Goal: Navigation & Orientation: Understand site structure

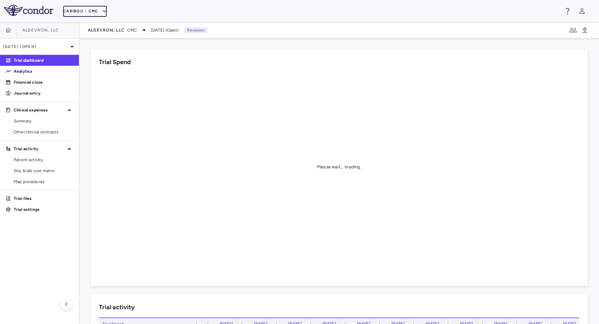
click at [86, 16] on button "Caribou - CMC" at bounding box center [84, 11] width 43 height 11
click at [96, 35] on li "Caribou Biosciences" at bounding box center [89, 35] width 53 height 10
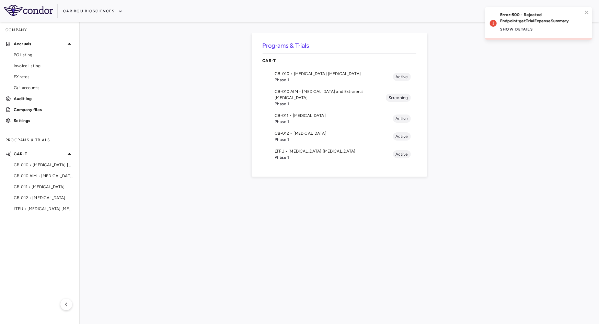
click at [318, 113] on span "CB-011 • [MEDICAL_DATA]" at bounding box center [334, 116] width 118 height 6
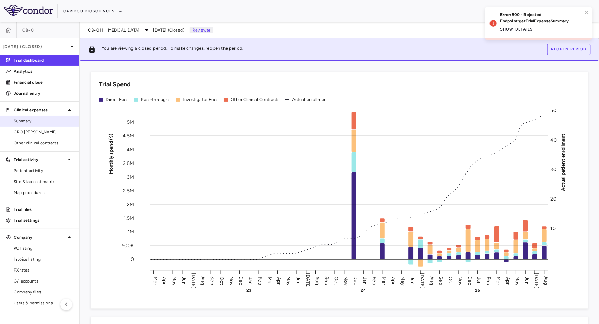
click at [30, 118] on span "Summary" at bounding box center [44, 121] width 60 height 6
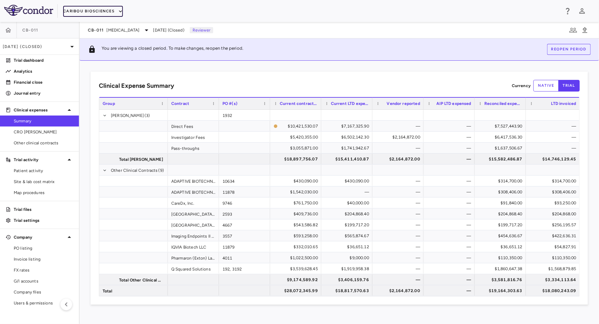
click at [101, 10] on button "Caribou Biosciences" at bounding box center [93, 11] width 60 height 11
click at [93, 33] on li "Caribou Biosciences" at bounding box center [89, 35] width 53 height 10
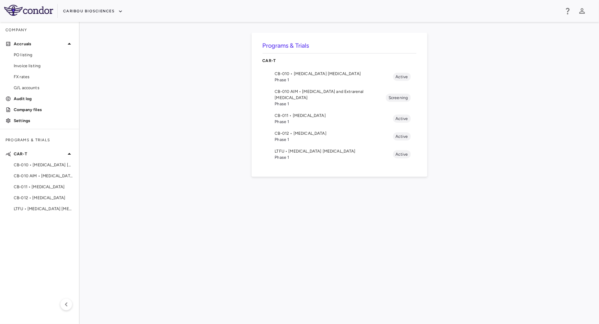
click at [304, 73] on span "CB-010 • [MEDICAL_DATA] [MEDICAL_DATA]" at bounding box center [334, 74] width 118 height 6
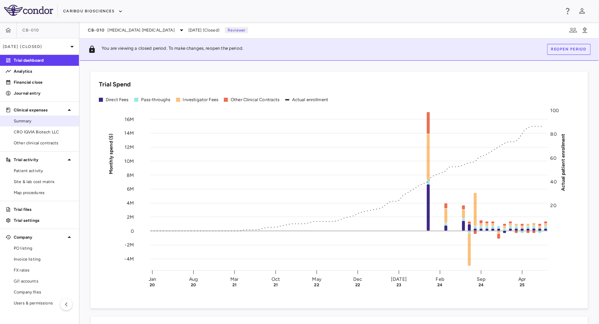
click at [45, 123] on span "Summary" at bounding box center [44, 121] width 60 height 6
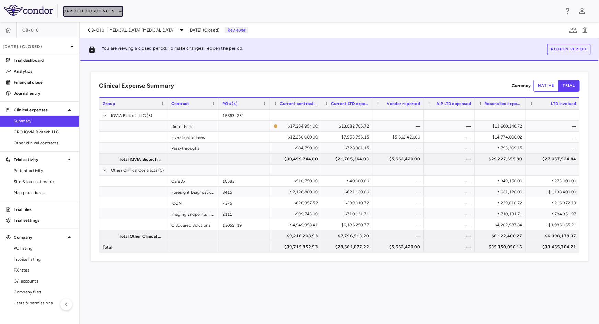
click at [108, 11] on button "Caribou Biosciences" at bounding box center [93, 11] width 60 height 11
click at [95, 34] on li "Caribou Biosciences" at bounding box center [89, 35] width 53 height 10
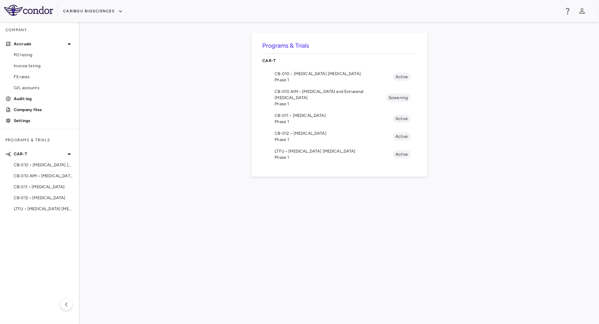
click at [283, 113] on span "CB-011 • [MEDICAL_DATA]" at bounding box center [334, 116] width 118 height 6
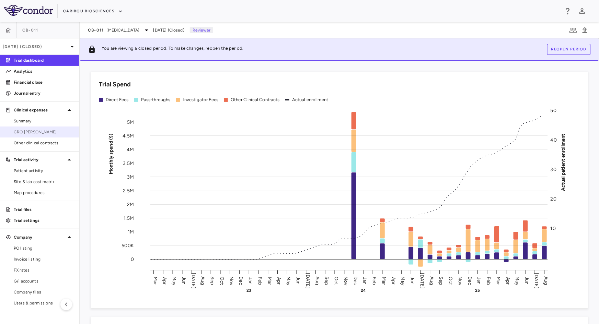
click at [35, 129] on span "CRO [PERSON_NAME]" at bounding box center [44, 132] width 60 height 6
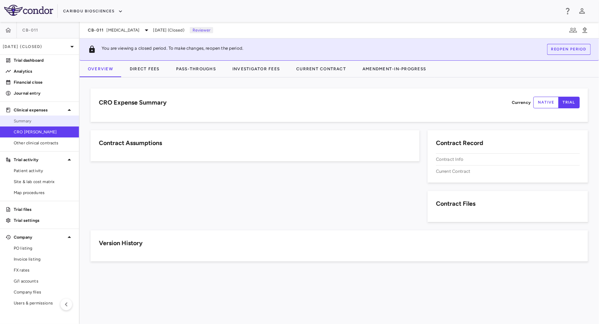
click at [37, 119] on span "Summary" at bounding box center [44, 121] width 60 height 6
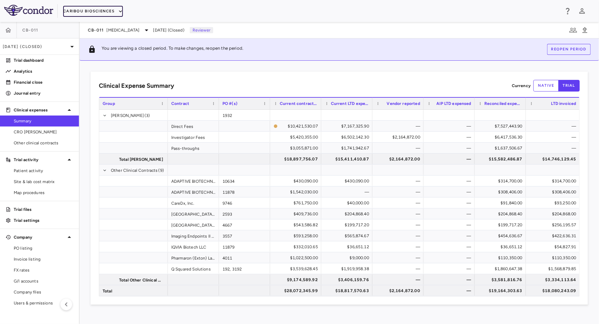
click at [103, 10] on button "Caribou Biosciences" at bounding box center [93, 11] width 60 height 11
click at [98, 33] on li "Caribou Biosciences" at bounding box center [89, 35] width 53 height 10
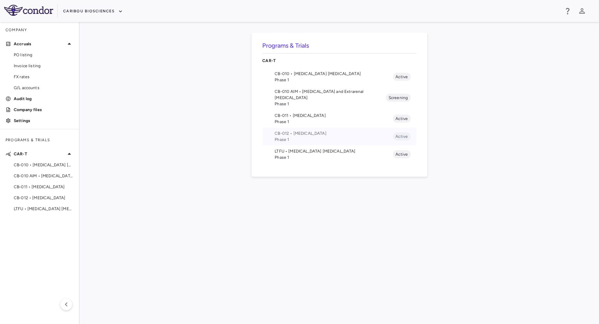
click at [294, 130] on span "CB-012 • [MEDICAL_DATA]" at bounding box center [334, 133] width 118 height 6
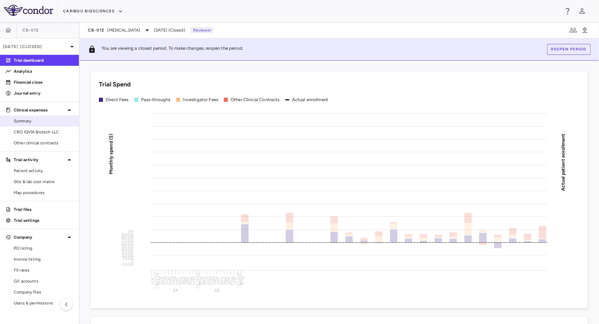
click at [32, 123] on span "Summary" at bounding box center [44, 121] width 60 height 6
